Goal: Use online tool/utility: Utilize a website feature to perform a specific function

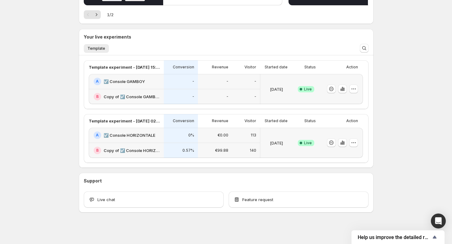
scroll to position [114, 0]
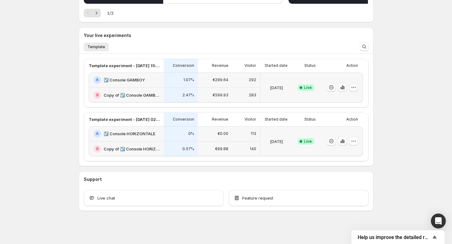
click at [356, 85] on icon "button" at bounding box center [354, 87] width 6 height 6
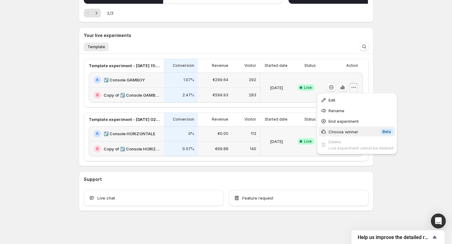
click at [346, 131] on span "Choose winner" at bounding box center [344, 131] width 30 height 5
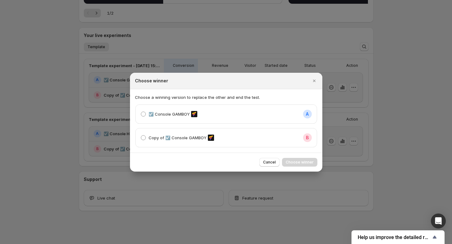
click at [218, 139] on div "Copy of ☑️ Console GAMBOY B" at bounding box center [226, 137] width 171 height 9
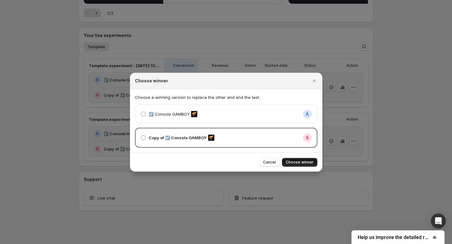
click at [289, 158] on button "Choose winner" at bounding box center [299, 162] width 35 height 9
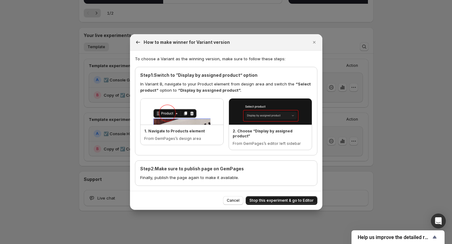
click at [274, 199] on span "Stop this experiment & go to Editor" at bounding box center [281, 200] width 64 height 5
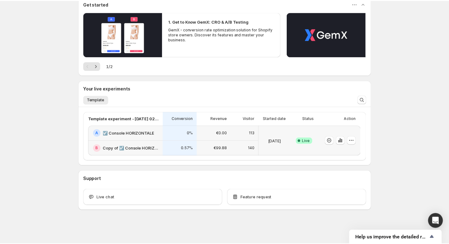
scroll to position [61, 0]
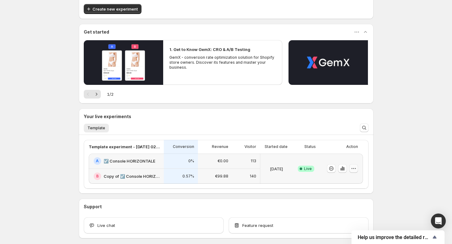
scroll to position [61, 0]
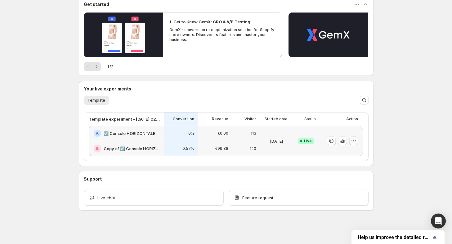
click at [354, 139] on icon "button" at bounding box center [354, 140] width 6 height 6
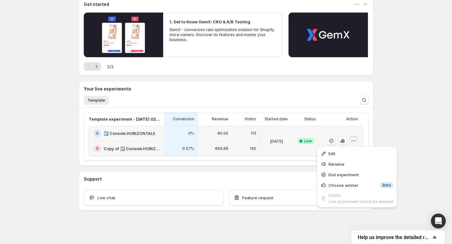
click at [362, 182] on span "Choose winner" at bounding box center [354, 185] width 50 height 6
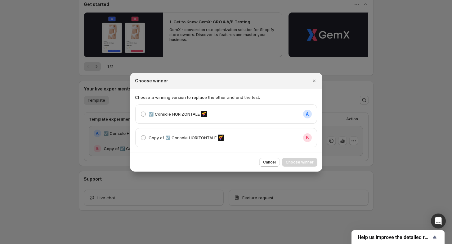
click at [199, 142] on div "Copy of ☑️ Console HORIZONTALE B" at bounding box center [226, 137] width 181 height 19
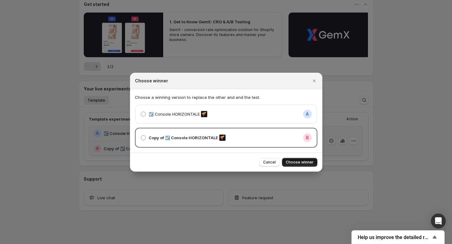
click at [305, 162] on span "Choose winner" at bounding box center [300, 161] width 28 height 5
